Goal: Find specific fact: Find specific fact

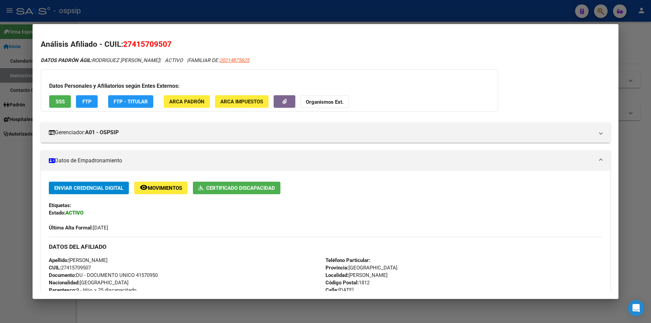
click at [5, 177] on div at bounding box center [325, 161] width 651 height 323
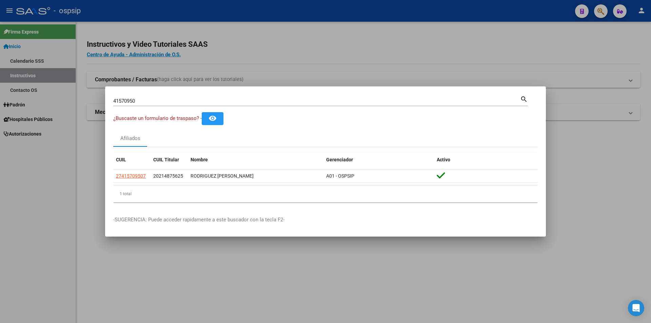
click at [127, 101] on input "41570950" at bounding box center [316, 101] width 407 height 6
paste input "428691"
type input "44286910"
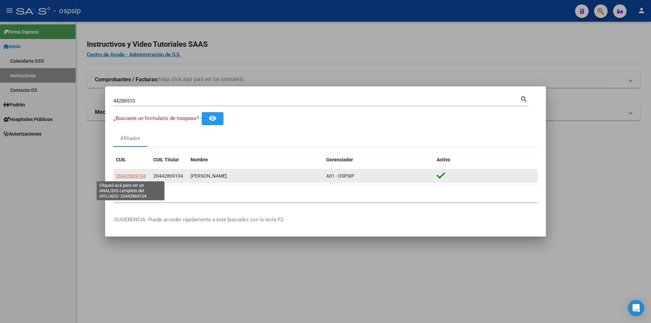
click at [127, 176] on span "20442869104" at bounding box center [131, 175] width 30 height 5
type textarea "20442869104"
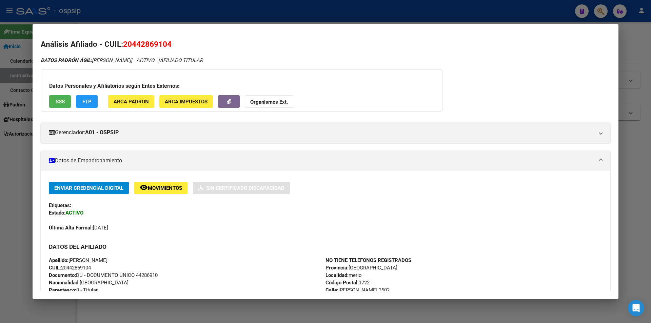
scroll to position [34, 0]
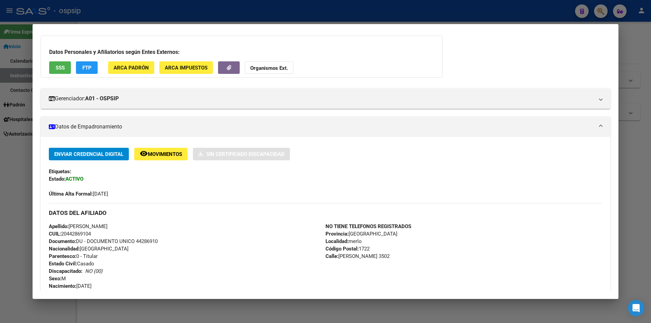
click at [151, 239] on span "Documento: DU - DOCUMENTO UNICO 44286910" at bounding box center [103, 241] width 109 height 6
copy span "44286910"
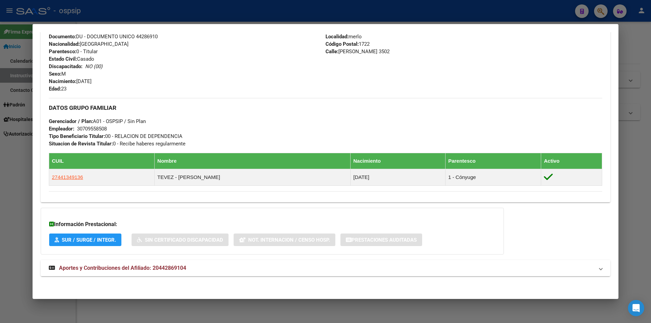
scroll to position [239, 0]
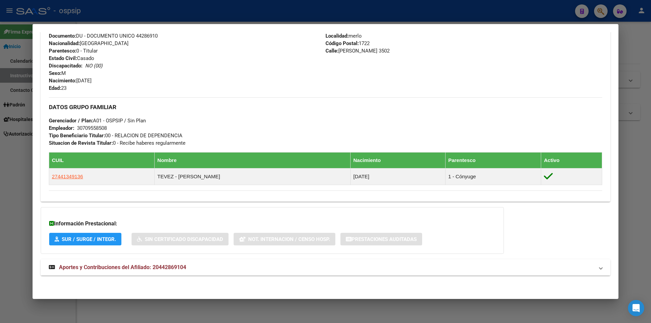
click at [152, 269] on span "Aportes y Contribuciones del Afiliado: 20442869104" at bounding box center [122, 267] width 127 height 6
drag, startPoint x: 222, startPoint y: 106, endPoint x: 0, endPoint y: 169, distance: 230.6
click at [0, 169] on div at bounding box center [325, 161] width 651 height 323
